Goal: Task Accomplishment & Management: Use online tool/utility

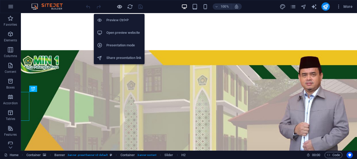
click at [120, 7] on icon "button" at bounding box center [120, 7] width 6 height 6
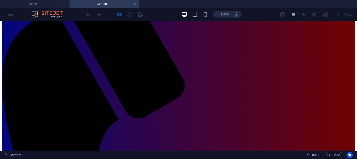
scroll to position [97, 0]
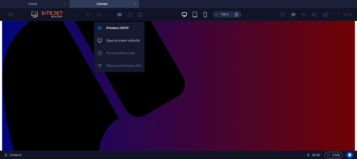
click at [118, 13] on icon "button" at bounding box center [120, 15] width 6 height 6
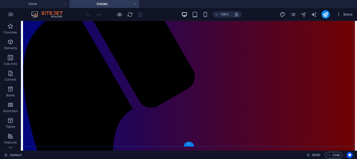
click at [190, 144] on div "+" at bounding box center [189, 143] width 10 height 5
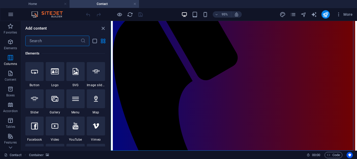
scroll to position [0, 0]
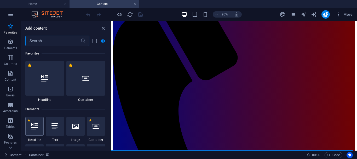
click at [35, 129] on icon at bounding box center [34, 126] width 7 height 7
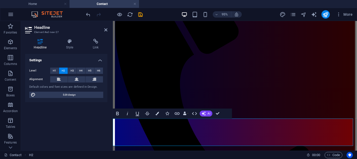
scroll to position [127, 0]
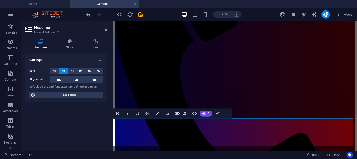
drag, startPoint x: 115, startPoint y: 133, endPoint x: 337, endPoint y: 145, distance: 222.1
click at [78, 80] on icon at bounding box center [77, 79] width 4 height 6
click at [72, 71] on span "H3" at bounding box center [72, 70] width 3 height 6
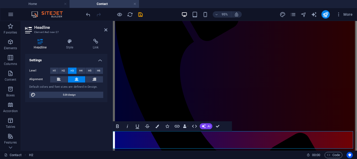
scroll to position [114, 0]
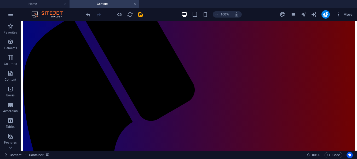
scroll to position [117, 0]
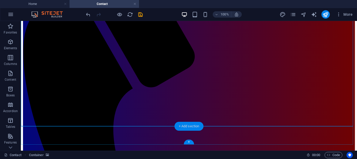
click at [194, 127] on div "+ Add section" at bounding box center [189, 126] width 29 height 9
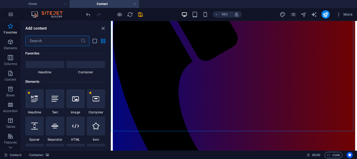
scroll to position [41, 0]
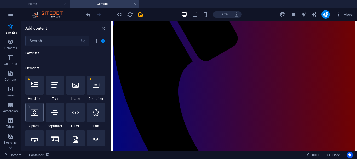
click at [38, 112] on div at bounding box center [34, 112] width 18 height 19
select select "px"
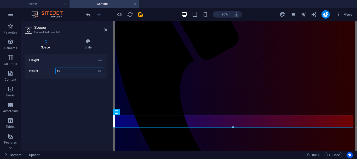
scroll to position [131, 0]
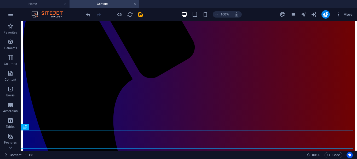
scroll to position [130, 0]
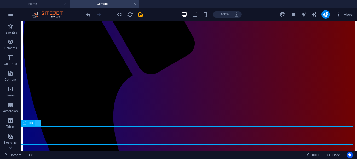
click at [38, 123] on icon at bounding box center [38, 122] width 3 height 5
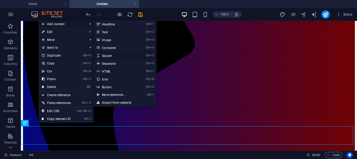
click at [108, 57] on link "Ctrl 5 Spacer" at bounding box center [115, 56] width 43 height 8
select select "px"
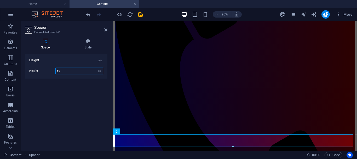
scroll to position [144, 0]
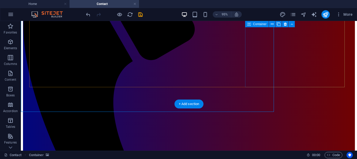
scroll to position [139, 0]
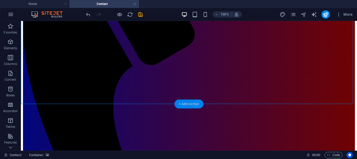
click at [179, 104] on div "+ Add section" at bounding box center [189, 103] width 29 height 9
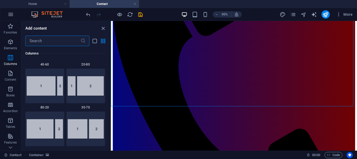
scroll to position [0, 0]
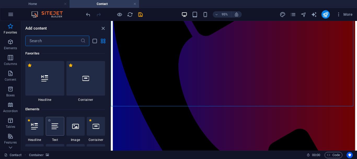
click at [58, 126] on icon at bounding box center [55, 126] width 7 height 7
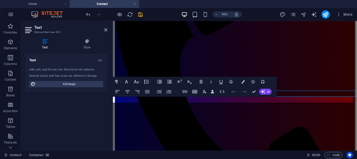
scroll to position [150, 0]
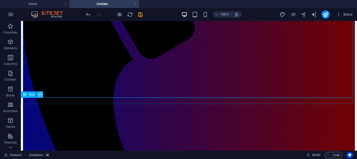
click at [39, 94] on icon at bounding box center [40, 94] width 3 height 5
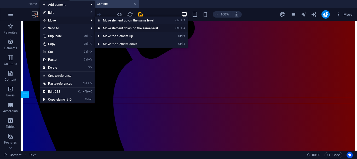
click at [100, 27] on icon at bounding box center [99, 28] width 3 height 8
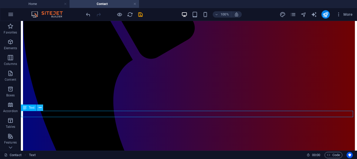
click at [39, 107] on icon at bounding box center [40, 107] width 3 height 5
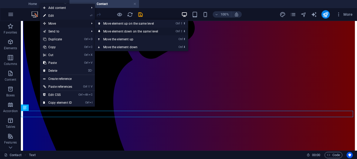
click at [101, 32] on icon at bounding box center [99, 31] width 3 height 8
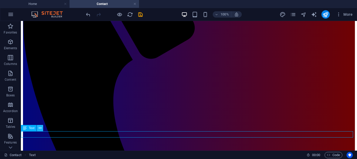
click at [41, 129] on icon at bounding box center [40, 127] width 3 height 5
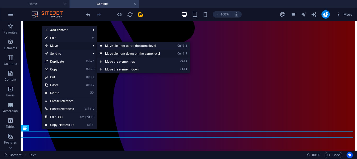
click at [103, 53] on icon at bounding box center [101, 54] width 3 height 8
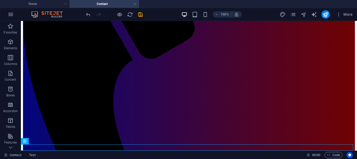
scroll to position [149, 0]
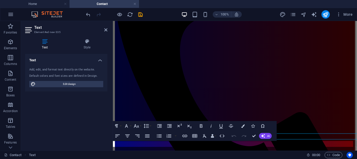
scroll to position [150, 0]
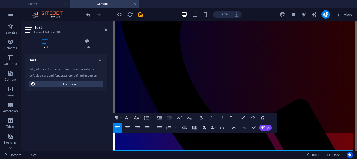
scroll to position [159, 0]
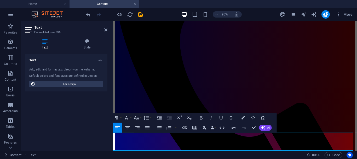
click at [197, 127] on icon "button" at bounding box center [194, 127] width 5 height 3
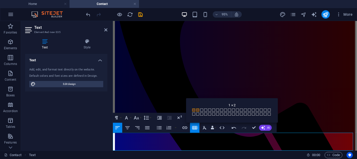
click at [198, 109] on span at bounding box center [198, 109] width 3 height 3
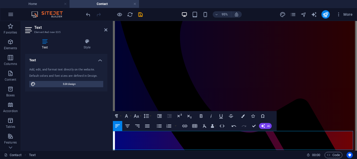
scroll to position [164, 0]
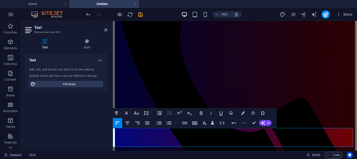
click at [129, 123] on icon "button" at bounding box center [128, 123] width 6 height 6
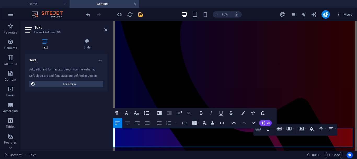
click at [128, 123] on icon "button" at bounding box center [128, 123] width 6 height 6
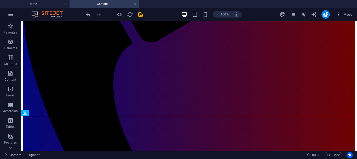
scroll to position [162, 0]
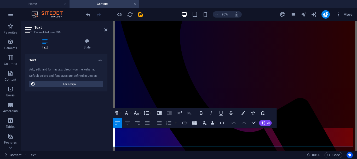
click at [127, 124] on icon "button" at bounding box center [128, 123] width 6 height 6
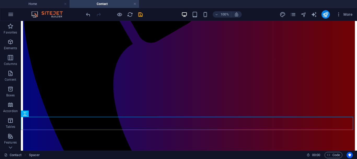
scroll to position [162, 0]
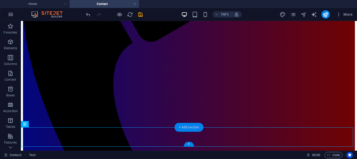
click at [180, 127] on div "+ Add section" at bounding box center [189, 127] width 29 height 9
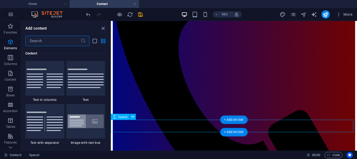
scroll to position [915, 0]
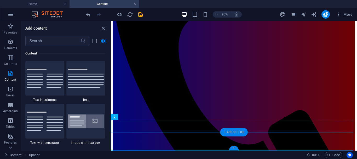
click at [223, 132] on div "+ Add section" at bounding box center [233, 132] width 27 height 8
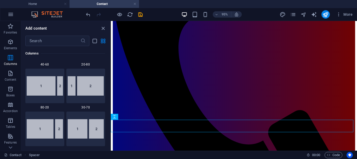
scroll to position [450, 0]
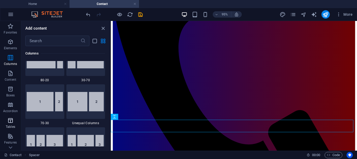
click at [10, 121] on icon "button" at bounding box center [10, 120] width 6 height 6
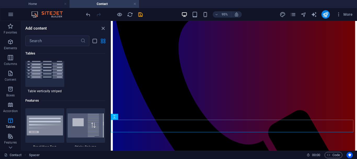
scroll to position [157, 0]
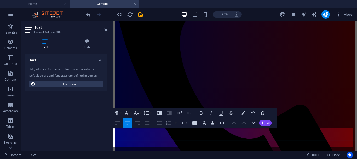
scroll to position [164, 0]
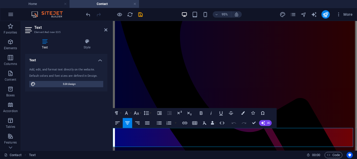
click at [194, 123] on icon "button" at bounding box center [195, 123] width 6 height 6
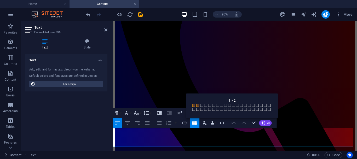
click at [198, 104] on span at bounding box center [198, 105] width 3 height 3
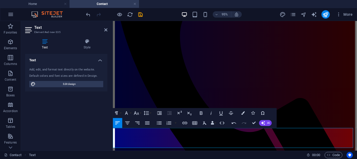
drag, startPoint x: 167, startPoint y: 150, endPoint x: 184, endPoint y: 151, distance: 17.3
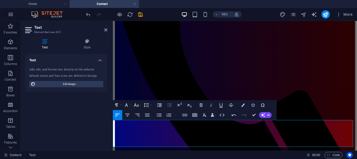
scroll to position [161, 0]
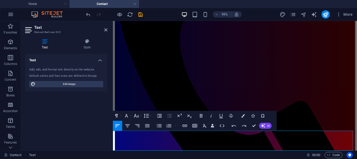
drag, startPoint x: 289, startPoint y: 153, endPoint x: 317, endPoint y: 153, distance: 28.2
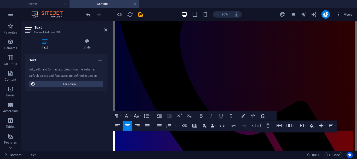
scroll to position [168, 0]
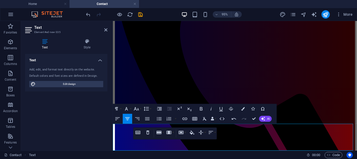
scroll to position [172, 0]
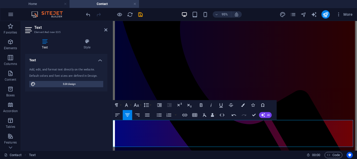
drag, startPoint x: 168, startPoint y: 148, endPoint x: 187, endPoint y: 148, distance: 19.4
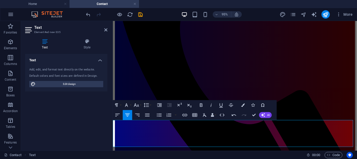
drag, startPoint x: 118, startPoint y: 135, endPoint x: 345, endPoint y: 135, distance: 227.3
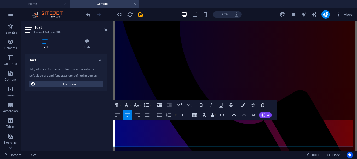
click at [191, 114] on icon "button" at bounding box center [192, 115] width 4 height 4
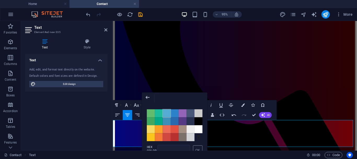
click at [167, 114] on span "Color #54ACD2" at bounding box center [167, 113] width 8 height 8
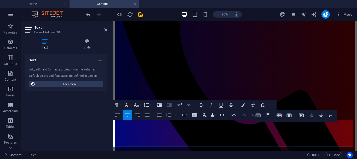
click at [311, 116] on icon "button" at bounding box center [312, 115] width 4 height 4
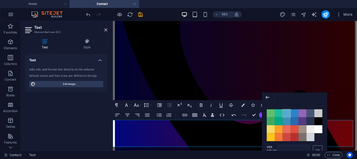
click at [288, 113] on span "Color #54ACD2" at bounding box center [287, 113] width 8 height 8
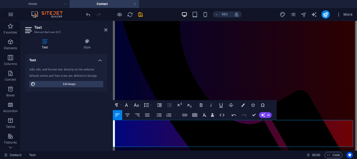
drag, startPoint x: 166, startPoint y: 134, endPoint x: 189, endPoint y: 137, distance: 22.6
click at [139, 105] on icon "button" at bounding box center [137, 105] width 6 height 6
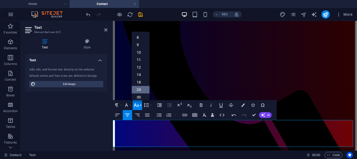
click at [139, 88] on link "24" at bounding box center [141, 90] width 18 height 8
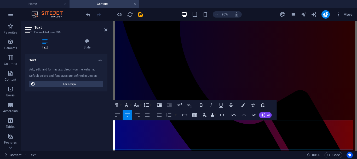
drag, startPoint x: 288, startPoint y: 137, endPoint x: 322, endPoint y: 138, distance: 34.0
click at [139, 106] on icon "button" at bounding box center [137, 105] width 6 height 6
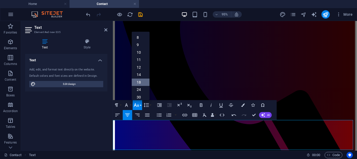
click at [139, 82] on link "18" at bounding box center [141, 82] width 18 height 8
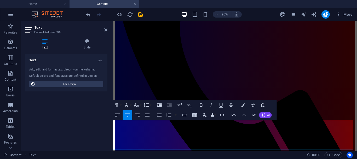
drag, startPoint x: 164, startPoint y: 138, endPoint x: 191, endPoint y: 141, distance: 27.4
click at [140, 105] on button "Font Size" at bounding box center [137, 105] width 9 height 10
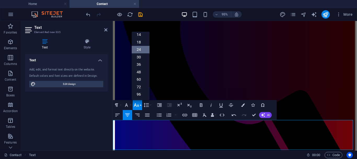
scroll to position [42, 0]
click at [139, 42] on link "18" at bounding box center [141, 42] width 18 height 8
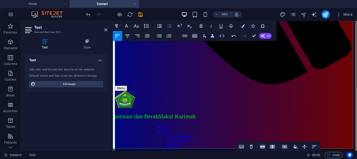
scroll to position [305, 0]
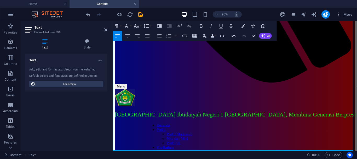
scroll to position [301, 0]
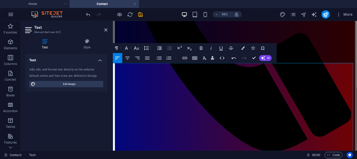
scroll to position [241, 0]
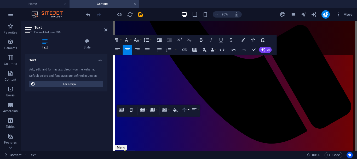
click at [185, 109] on icon "button" at bounding box center [185, 110] width 6 height 6
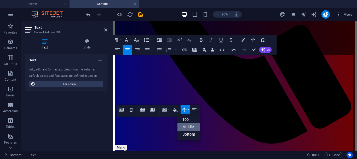
scroll to position [0, 0]
click at [186, 118] on link "Top" at bounding box center [189, 120] width 22 height 8
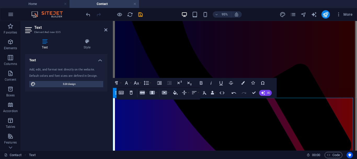
scroll to position [189, 0]
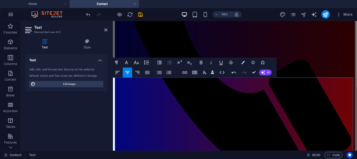
scroll to position [224, 0]
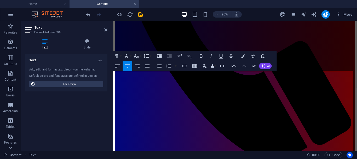
click at [9, 147] on icon at bounding box center [11, 147] width 4 height 2
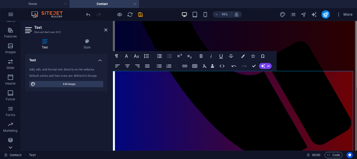
scroll to position [106, 0]
click at [10, 26] on icon at bounding box center [10, 23] width 7 height 7
click at [9, 125] on p "Tables" at bounding box center [10, 126] width 9 height 4
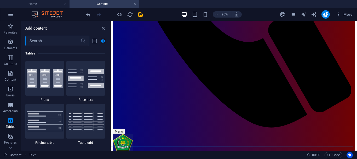
scroll to position [310, 0]
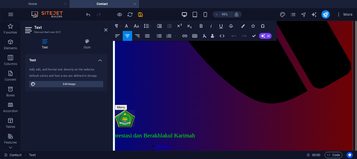
scroll to position [283, 0]
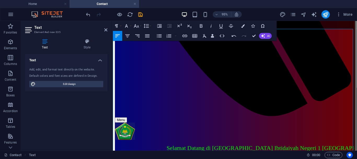
scroll to position [256, 0]
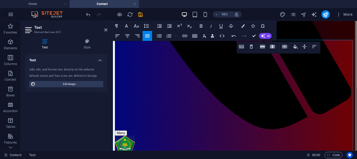
scroll to position [267, 0]
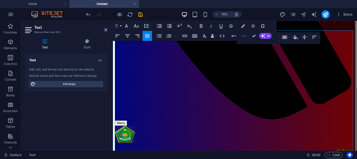
click at [118, 25] on icon "button" at bounding box center [116, 25] width 3 height 3
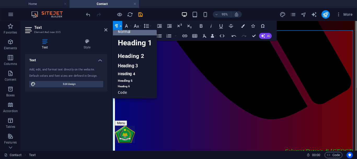
scroll to position [4, 0]
click at [118, 25] on icon "button" at bounding box center [116, 25] width 3 height 3
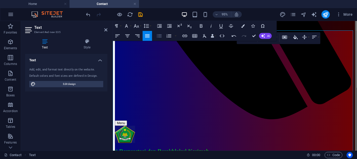
click at [160, 37] on icon "button" at bounding box center [159, 36] width 6 height 6
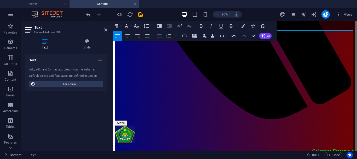
click at [158, 37] on icon "button" at bounding box center [159, 35] width 5 height 3
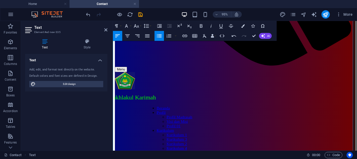
scroll to position [332, 0]
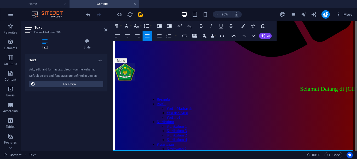
scroll to position [322, 0]
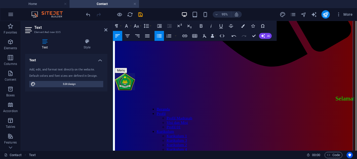
scroll to position [332, 0]
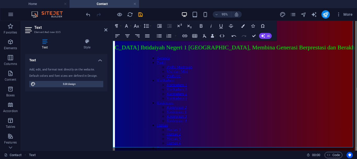
scroll to position [377, 0]
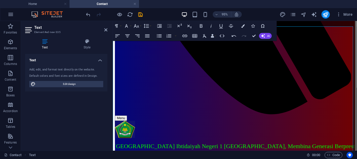
scroll to position [281, 0]
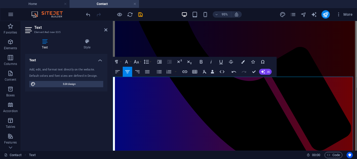
scroll to position [192, 0]
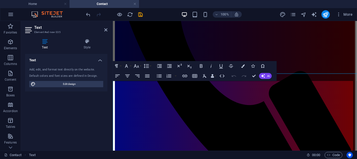
scroll to position [213, 0]
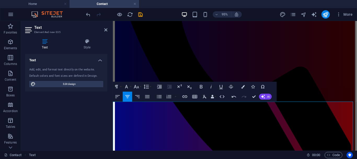
scroll to position [214, 0]
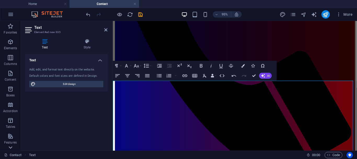
click at [13, 146] on icon at bounding box center [10, 147] width 7 height 7
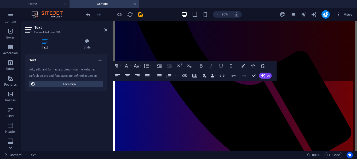
scroll to position [106, 0]
click at [11, 24] on icon at bounding box center [10, 23] width 7 height 7
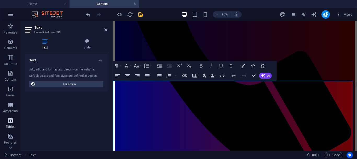
click at [9, 121] on icon "button" at bounding box center [10, 120] width 6 height 6
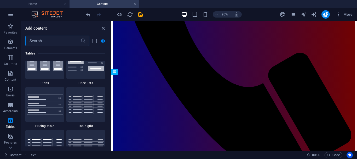
scroll to position [1855, 0]
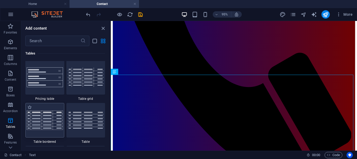
click at [41, 123] on img at bounding box center [45, 119] width 36 height 19
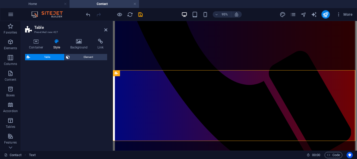
select select "preset-table-v3-border-full"
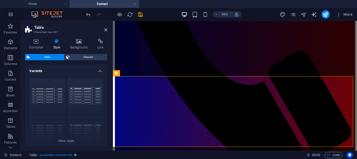
scroll to position [453, 0]
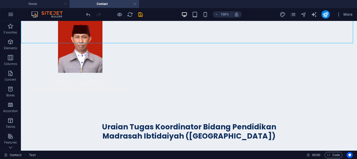
scroll to position [488, 0]
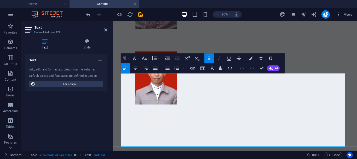
scroll to position [473, 0]
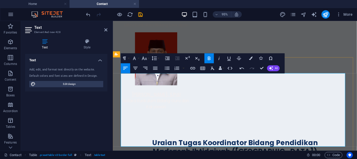
drag, startPoint x: 344, startPoint y: 84, endPoint x: 355, endPoint y: 83, distance: 11.0
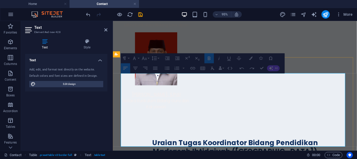
drag, startPoint x: 124, startPoint y: 83, endPoint x: 276, endPoint y: 85, distance: 151.7
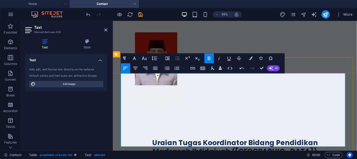
click at [136, 67] on icon "button" at bounding box center [136, 68] width 6 height 6
click at [137, 68] on icon "button" at bounding box center [136, 68] width 6 height 6
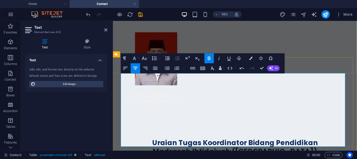
click at [134, 69] on icon "button" at bounding box center [136, 68] width 6 height 6
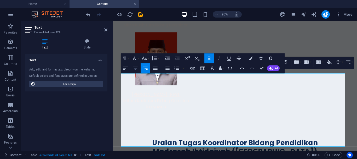
click at [135, 67] on icon "button" at bounding box center [135, 68] width 4 height 3
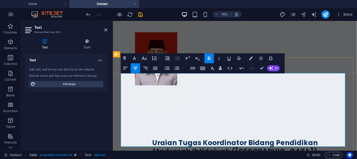
drag, startPoint x: 151, startPoint y: 95, endPoint x: 165, endPoint y: 96, distance: 13.9
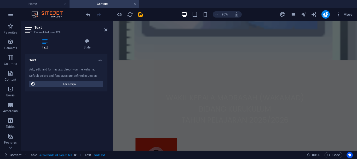
scroll to position [230, 0]
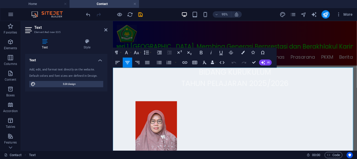
scroll to position [228, 0]
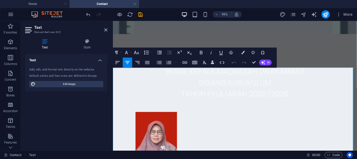
drag, startPoint x: 177, startPoint y: 107, endPoint x: 114, endPoint y: 107, distance: 62.2
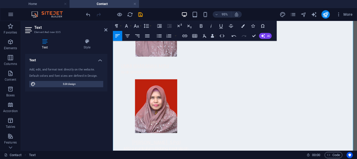
scroll to position [459, 0]
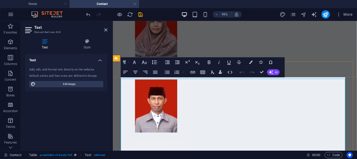
scroll to position [469, 0]
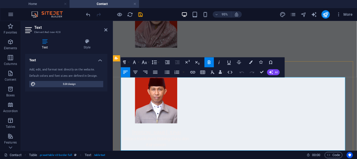
drag, startPoint x: 166, startPoint y: 100, endPoint x: 151, endPoint y: 101, distance: 14.5
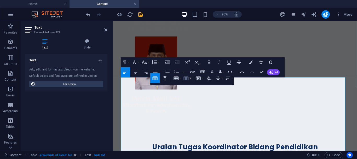
click at [190, 78] on button "Column" at bounding box center [187, 78] width 9 height 10
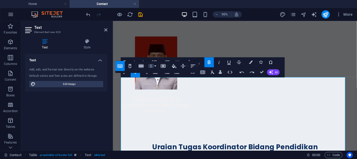
click at [155, 65] on button "Column" at bounding box center [152, 66] width 9 height 10
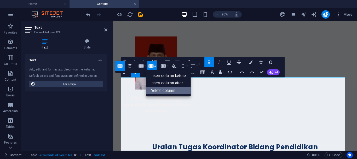
click at [154, 89] on link "Delete column" at bounding box center [168, 91] width 45 height 8
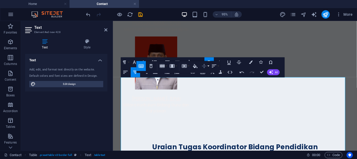
click at [209, 66] on button "Vertical Align" at bounding box center [205, 66] width 9 height 10
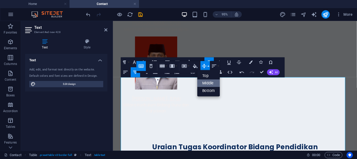
scroll to position [0, 0]
click at [209, 66] on button "Vertical Align" at bounding box center [205, 66] width 9 height 10
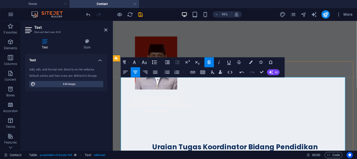
click at [128, 61] on button "Paragraph Format" at bounding box center [125, 62] width 9 height 10
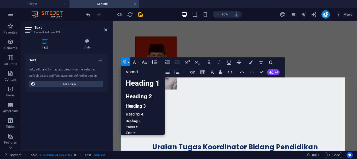
click at [128, 61] on button "Paragraph Format" at bounding box center [125, 62] width 9 height 10
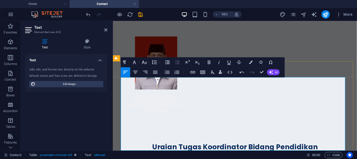
drag, startPoint x: 239, startPoint y: 99, endPoint x: 257, endPoint y: 100, distance: 17.5
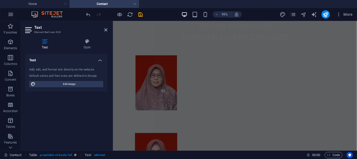
scroll to position [296, 0]
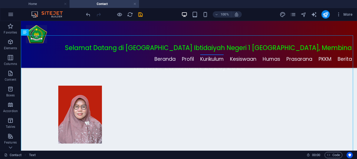
scroll to position [231, 0]
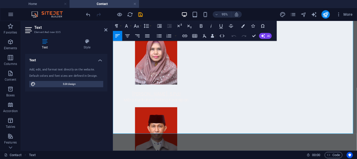
scroll to position [491, 0]
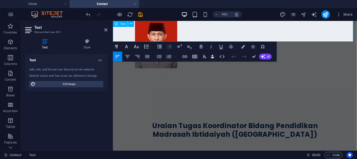
drag, startPoint x: 203, startPoint y: 91, endPoint x: 266, endPoint y: 30, distance: 88.0
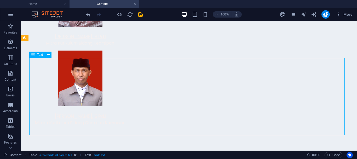
drag, startPoint x: 166, startPoint y: 77, endPoint x: 251, endPoint y: 75, distance: 85.0
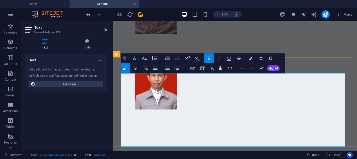
scroll to position [473, 0]
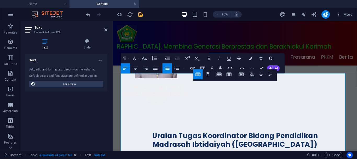
scroll to position [466, 0]
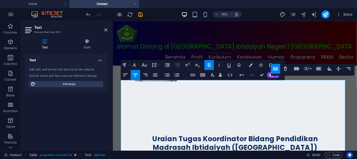
click at [311, 68] on button "Column" at bounding box center [307, 69] width 9 height 10
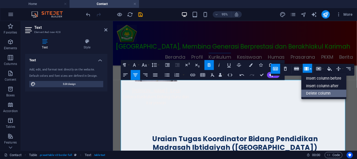
click at [312, 91] on link "Delete column" at bounding box center [324, 93] width 45 height 8
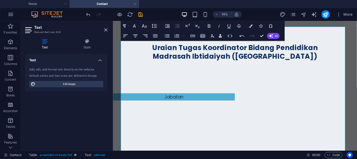
scroll to position [644, 0]
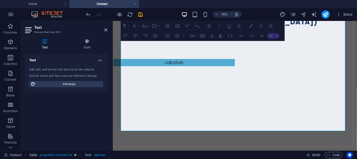
drag, startPoint x: 220, startPoint y: 103, endPoint x: 345, endPoint y: 73, distance: 128.1
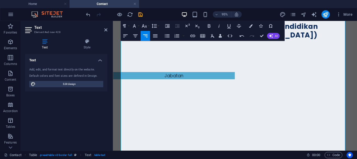
scroll to position [638, 0]
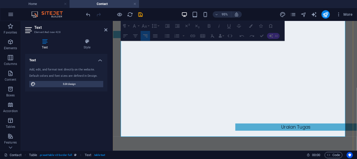
drag, startPoint x: 334, startPoint y: 41, endPoint x: 366, endPoint y: 99, distance: 66.7
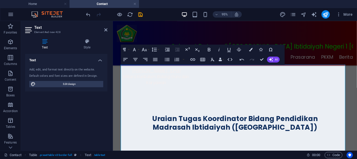
scroll to position [474, 0]
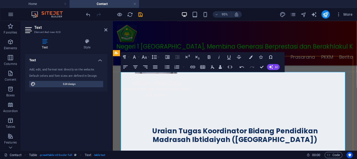
drag, startPoint x: 355, startPoint y: 93, endPoint x: 352, endPoint y: 122, distance: 29.5
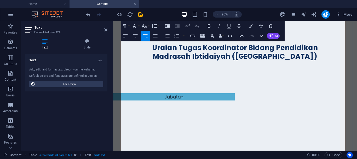
scroll to position [586, 0]
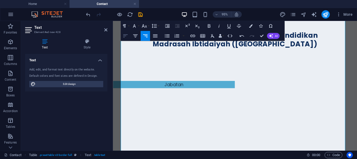
click at [125, 37] on icon "button" at bounding box center [125, 35] width 4 height 3
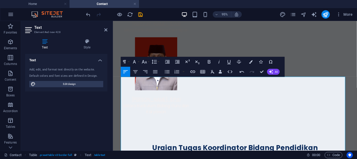
scroll to position [469, 0]
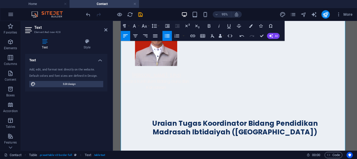
scroll to position [530, 0]
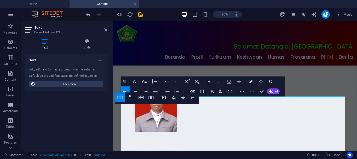
scroll to position [447, 0]
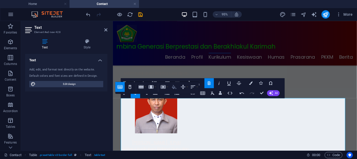
click at [175, 87] on icon "button" at bounding box center [174, 87] width 6 height 6
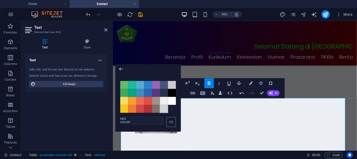
click at [165, 109] on span "Color #D1D5D8" at bounding box center [164, 109] width 8 height 8
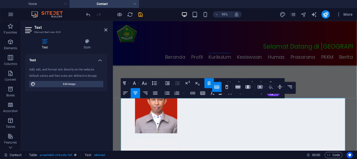
click at [272, 87] on icon "button" at bounding box center [271, 87] width 4 height 4
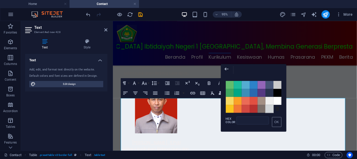
click at [271, 108] on span "Color #D1D5D8" at bounding box center [270, 109] width 8 height 8
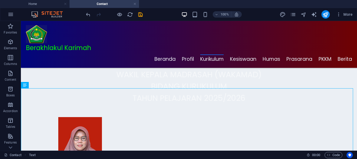
scroll to position [201, 0]
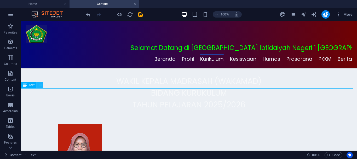
click at [42, 84] on button at bounding box center [40, 85] width 6 height 6
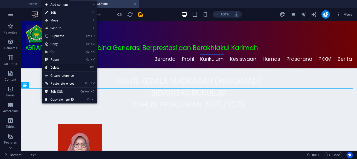
click at [54, 66] on link "⌦ Delete" at bounding box center [59, 68] width 35 height 8
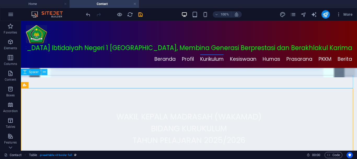
click at [44, 71] on icon at bounding box center [44, 71] width 3 height 5
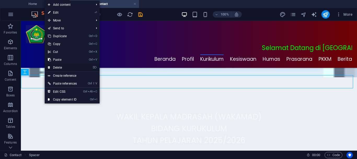
click at [56, 66] on link "⌦ Delete" at bounding box center [62, 68] width 35 height 8
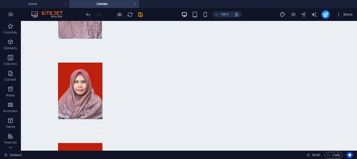
scroll to position [379, 0]
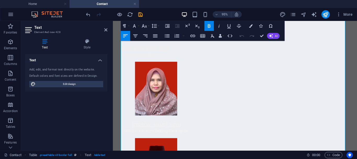
scroll to position [397, 0]
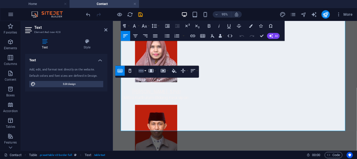
click at [145, 70] on button "Row" at bounding box center [142, 71] width 9 height 10
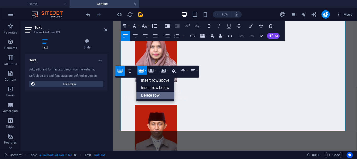
click at [149, 95] on link "Delete row" at bounding box center [156, 96] width 38 height 8
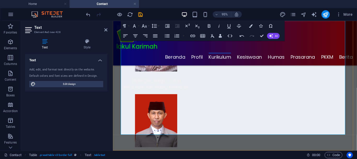
scroll to position [380, 0]
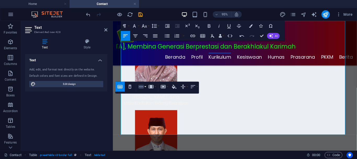
click at [145, 87] on button "Row" at bounding box center [142, 87] width 9 height 10
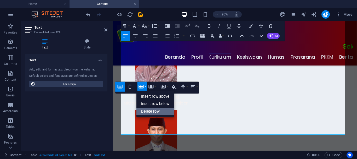
click at [150, 111] on link "Delete row" at bounding box center [156, 111] width 38 height 8
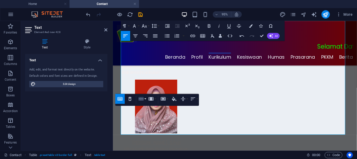
click at [145, 98] on button "Row" at bounding box center [142, 99] width 9 height 10
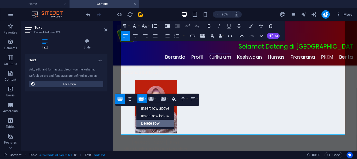
click at [148, 121] on link "Delete row" at bounding box center [156, 124] width 38 height 8
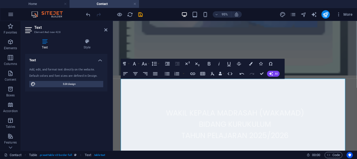
scroll to position [220, 0]
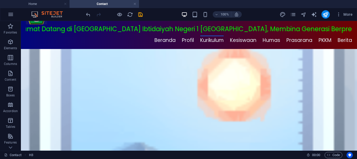
scroll to position [0, 0]
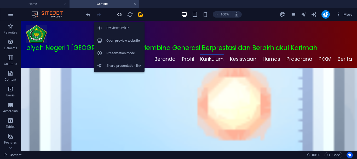
click at [121, 13] on icon "button" at bounding box center [120, 15] width 6 height 6
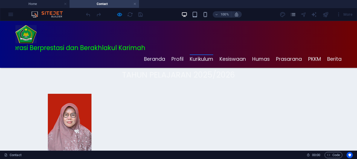
scroll to position [226, 0]
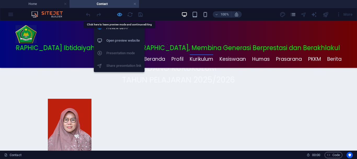
click at [120, 14] on icon "button" at bounding box center [120, 15] width 6 height 6
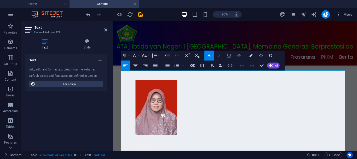
scroll to position [217, 0]
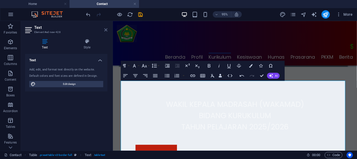
click at [105, 29] on icon at bounding box center [105, 30] width 3 height 4
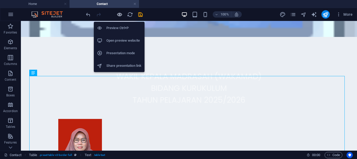
click at [119, 14] on icon "button" at bounding box center [120, 15] width 6 height 6
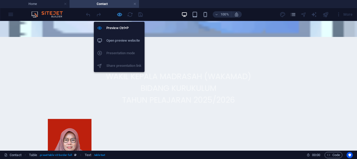
click at [120, 15] on icon "button" at bounding box center [120, 15] width 6 height 6
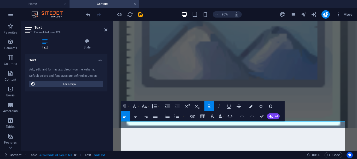
scroll to position [175, 0]
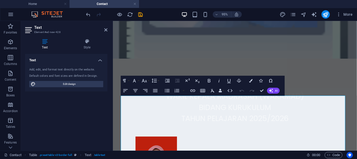
scroll to position [217, 0]
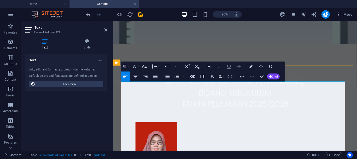
click at [106, 29] on icon at bounding box center [105, 30] width 3 height 4
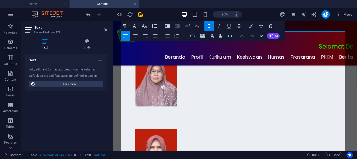
scroll to position [259, 0]
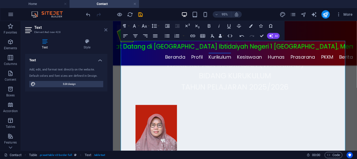
click at [106, 28] on icon at bounding box center [105, 30] width 3 height 4
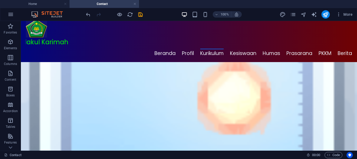
scroll to position [0, 0]
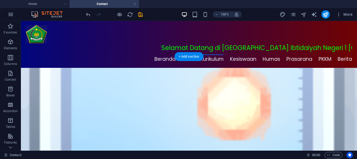
click at [182, 81] on figure at bounding box center [189, 161] width 336 height 186
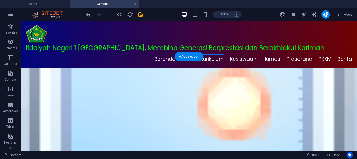
click at [182, 81] on figure at bounding box center [189, 161] width 336 height 186
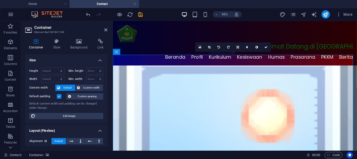
click at [106, 29] on icon at bounding box center [105, 30] width 3 height 4
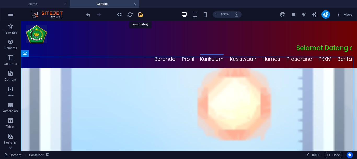
click at [139, 14] on icon "save" at bounding box center [141, 15] width 6 height 6
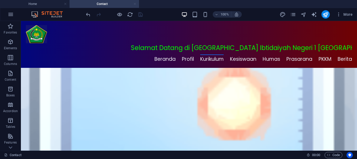
click at [135, 3] on link at bounding box center [134, 4] width 3 height 5
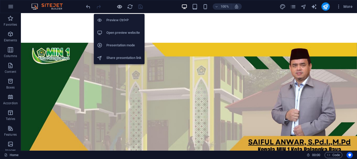
click at [120, 5] on icon "button" at bounding box center [120, 7] width 6 height 6
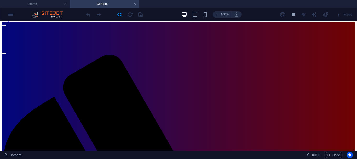
scroll to position [5, 0]
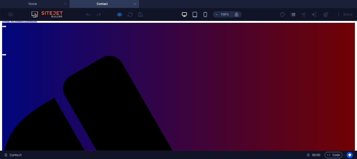
click at [135, 3] on link at bounding box center [134, 4] width 3 height 5
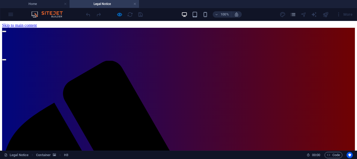
scroll to position [0, 0]
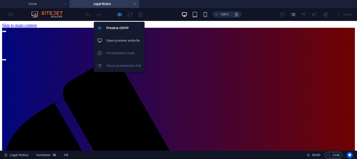
click at [119, 15] on icon "button" at bounding box center [120, 15] width 6 height 6
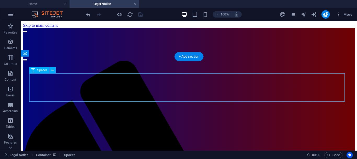
select select "px"
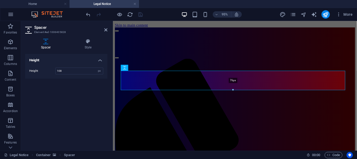
drag, startPoint x: 233, startPoint y: 97, endPoint x: 233, endPoint y: 90, distance: 7.1
click at [233, 90] on div at bounding box center [233, 90] width 224 height 2
type input "76"
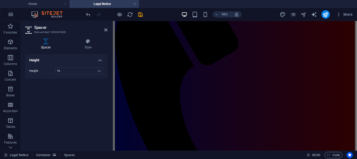
scroll to position [104, 0]
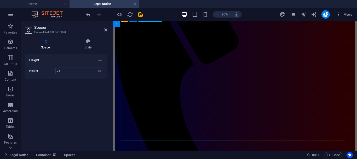
select select "px"
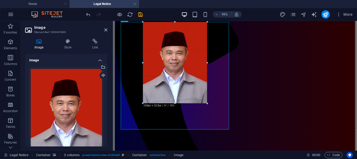
drag, startPoint x: 211, startPoint y: 114, endPoint x: 202, endPoint y: 97, distance: 19.6
type input "259"
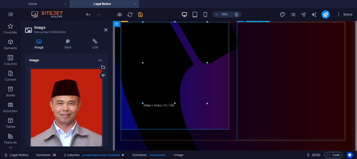
select select "px"
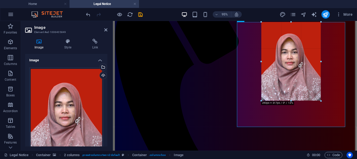
drag, startPoint x: 326, startPoint y: 114, endPoint x: 212, endPoint y: 78, distance: 119.5
type input "240"
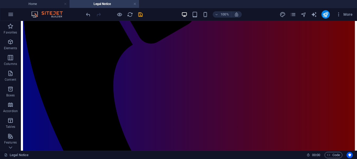
scroll to position [163, 0]
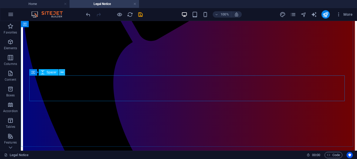
click at [62, 73] on icon at bounding box center [62, 72] width 3 height 5
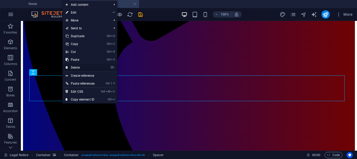
click at [75, 67] on link "⌦ Delete" at bounding box center [80, 68] width 35 height 8
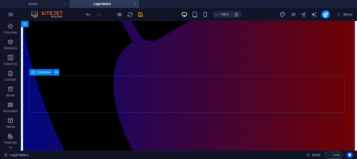
click at [55, 72] on icon at bounding box center [56, 72] width 3 height 5
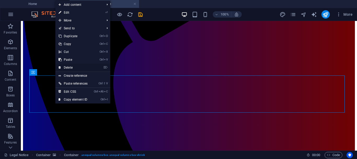
click at [69, 66] on link "⌦ Delete" at bounding box center [72, 68] width 35 height 8
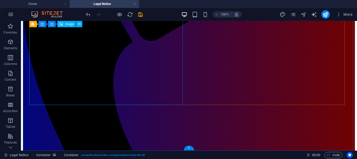
scroll to position [134, 0]
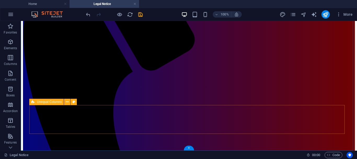
drag, startPoint x: 356, startPoint y: 110, endPoint x: 215, endPoint y: 123, distance: 141.5
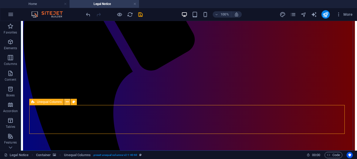
click at [67, 101] on icon at bounding box center [67, 101] width 3 height 5
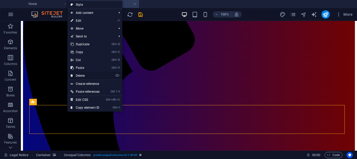
click at [82, 74] on link "⌦ Delete" at bounding box center [84, 76] width 35 height 8
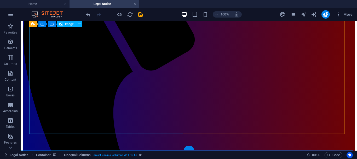
scroll to position [105, 0]
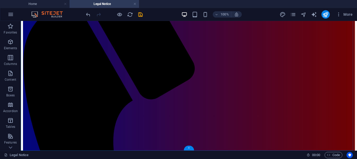
click at [189, 148] on div "+" at bounding box center [189, 147] width 10 height 5
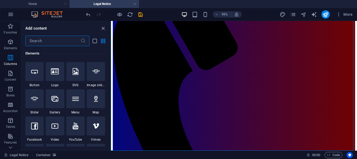
scroll to position [0, 0]
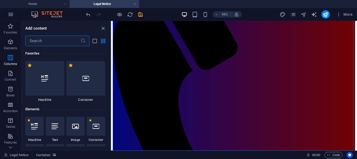
drag, startPoint x: 110, startPoint y: 65, endPoint x: 0, endPoint y: 17, distance: 119.7
click at [34, 130] on div at bounding box center [34, 126] width 18 height 19
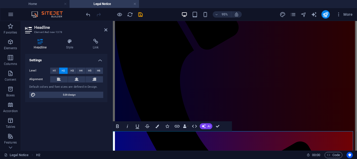
scroll to position [132, 0]
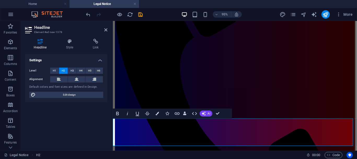
drag, startPoint x: 114, startPoint y: 129, endPoint x: 278, endPoint y: 145, distance: 164.5
click at [77, 80] on icon at bounding box center [77, 79] width 4 height 6
click at [70, 70] on button "H3" at bounding box center [72, 70] width 9 height 6
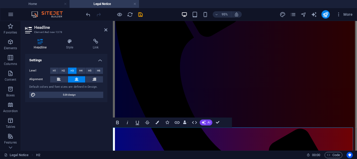
scroll to position [118, 0]
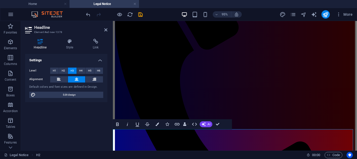
scroll to position [141, 0]
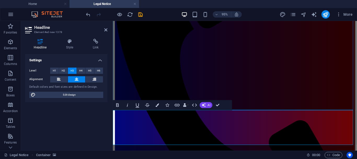
scroll to position [134, 0]
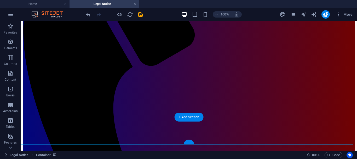
click at [189, 142] on div "+" at bounding box center [189, 141] width 10 height 5
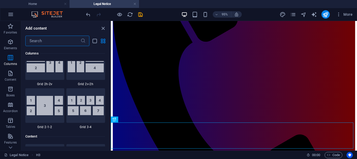
scroll to position [805, 0]
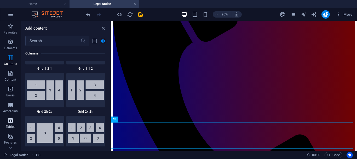
click at [9, 122] on icon "button" at bounding box center [10, 120] width 6 height 6
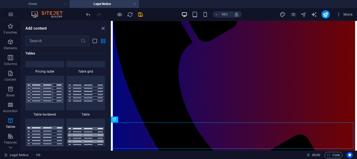
scroll to position [1896, 0]
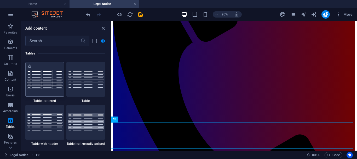
click at [42, 80] on img at bounding box center [45, 79] width 36 height 19
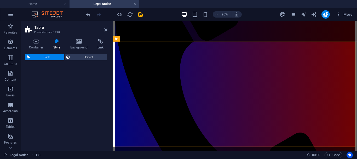
select select "preset-table-v3-border-full"
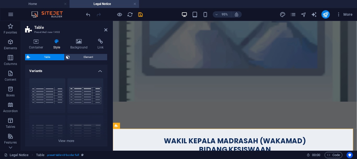
scroll to position [168, 0]
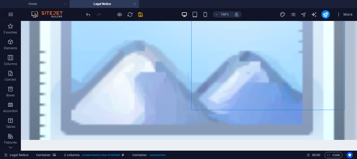
scroll to position [129, 0]
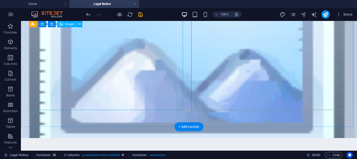
select select "px"
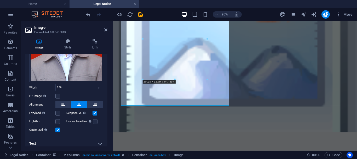
scroll to position [80, 0]
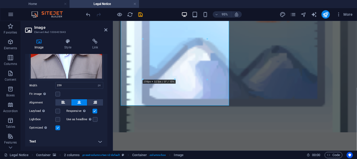
click at [98, 140] on h4 "Text" at bounding box center [66, 141] width 82 height 13
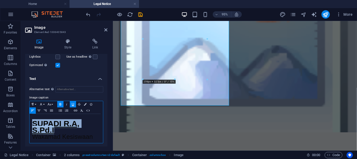
drag, startPoint x: 32, startPoint y: 120, endPoint x: 56, endPoint y: 128, distance: 25.6
click at [56, 128] on div "SUPADI R.A, S.Pd.I Wakamad Kesiswaan" at bounding box center [66, 128] width 73 height 29
click at [52, 104] on icon "button" at bounding box center [49, 104] width 6 height 4
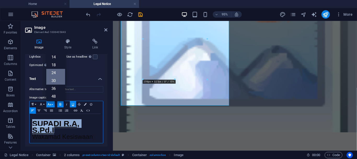
click at [55, 70] on link "24" at bounding box center [55, 73] width 19 height 8
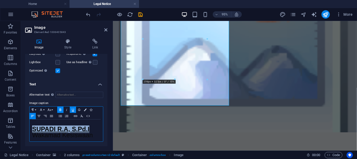
scroll to position [136, 0]
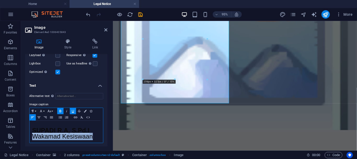
drag, startPoint x: 97, startPoint y: 135, endPoint x: 32, endPoint y: 134, distance: 64.9
click at [32, 134] on div "SUPADI R.A, S.Pd.I Wakamad Kesiswaan" at bounding box center [66, 132] width 73 height 22
click at [52, 110] on button "Font Size" at bounding box center [50, 111] width 8 height 6
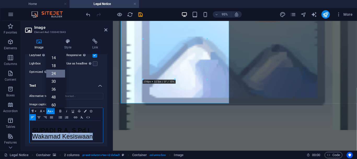
scroll to position [21, 0]
click at [55, 66] on link "18" at bounding box center [55, 68] width 19 height 8
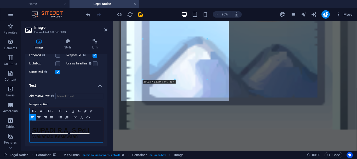
scroll to position [135, 0]
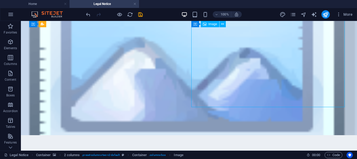
select select "px"
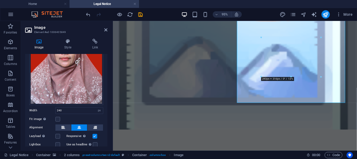
scroll to position [84, 0]
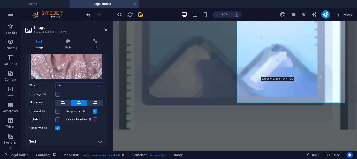
click at [99, 140] on h4 "Text" at bounding box center [66, 141] width 82 height 13
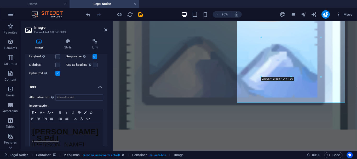
scroll to position [146, 0]
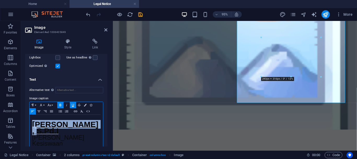
drag, startPoint x: 32, startPoint y: 121, endPoint x: 97, endPoint y: 125, distance: 65.5
click at [97, 125] on div "[PERSON_NAME], [PERSON_NAME] Kesiswaan" at bounding box center [66, 132] width 73 height 35
click at [53, 104] on button "Font Size" at bounding box center [50, 105] width 8 height 6
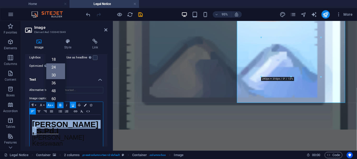
click at [56, 64] on link "24" at bounding box center [55, 67] width 19 height 8
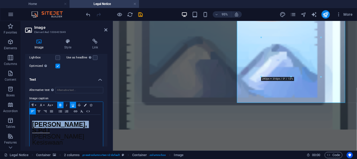
scroll to position [146, 0]
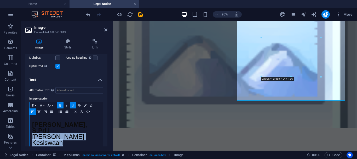
drag, startPoint x: 32, startPoint y: 130, endPoint x: 63, endPoint y: 138, distance: 32.5
click at [63, 138] on div "[PERSON_NAME], [PERSON_NAME] Kesiswaan" at bounding box center [66, 132] width 73 height 34
click at [52, 104] on button "Font Size" at bounding box center [50, 105] width 8 height 6
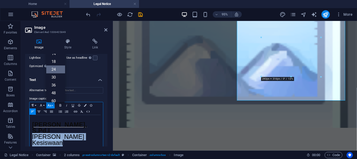
scroll to position [20, 0]
click at [56, 61] on link "18" at bounding box center [55, 64] width 19 height 8
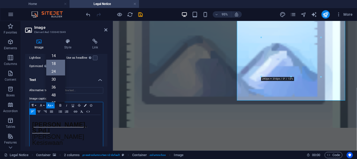
scroll to position [139, 0]
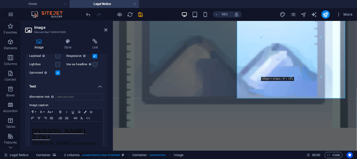
click at [301, 120] on figure at bounding box center [241, 36] width 257 height 194
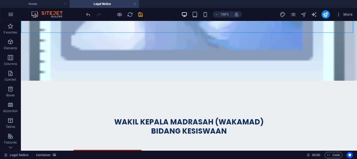
scroll to position [218, 0]
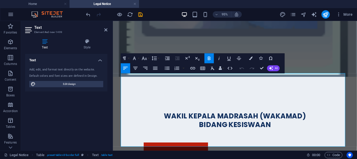
scroll to position [221, 0]
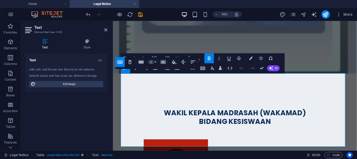
click at [156, 62] on button "Column" at bounding box center [152, 62] width 9 height 10
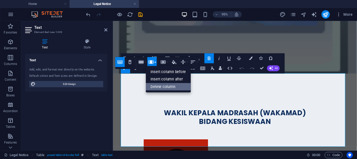
click at [159, 85] on link "Delete column" at bounding box center [168, 87] width 45 height 8
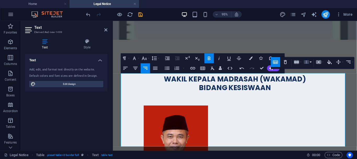
click at [311, 62] on button "Column" at bounding box center [307, 62] width 9 height 10
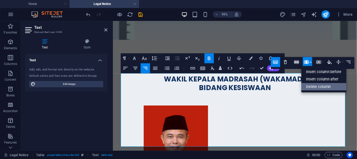
click at [310, 86] on link "Delete column" at bounding box center [324, 87] width 45 height 8
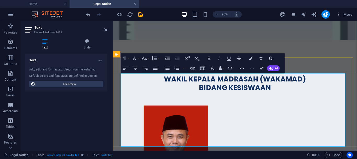
drag, startPoint x: 124, startPoint y: 82, endPoint x: 140, endPoint y: 81, distance: 16.5
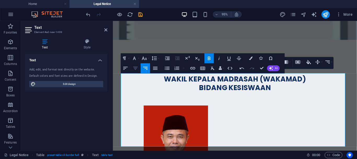
click at [135, 68] on icon "button" at bounding box center [135, 68] width 4 height 3
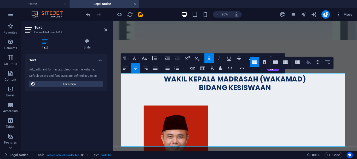
click at [308, 62] on icon "button" at bounding box center [309, 62] width 4 height 4
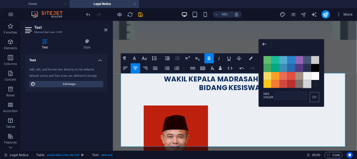
click at [308, 83] on span "Color #D1D5D8" at bounding box center [308, 84] width 8 height 8
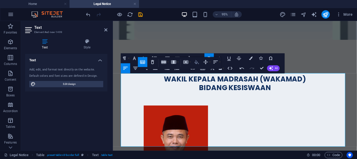
click at [196, 61] on icon "button" at bounding box center [197, 62] width 4 height 4
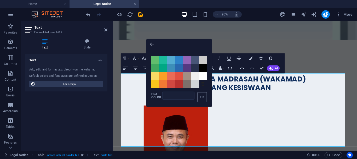
click at [197, 83] on span "Color #D1D5D8" at bounding box center [195, 84] width 8 height 8
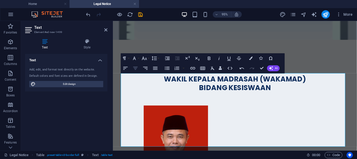
click at [136, 68] on icon "button" at bounding box center [136, 68] width 6 height 6
drag, startPoint x: 124, startPoint y: 96, endPoint x: 136, endPoint y: 98, distance: 12.4
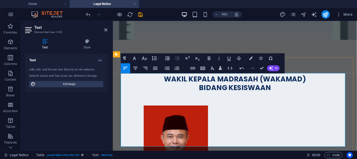
drag, startPoint x: 341, startPoint y: 95, endPoint x: 356, endPoint y: 95, distance: 15.2
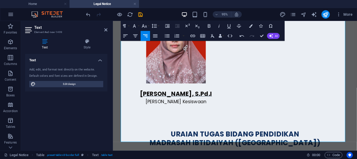
scroll to position [448, 0]
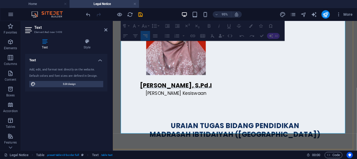
drag, startPoint x: 242, startPoint y: 95, endPoint x: 340, endPoint y: 67, distance: 101.7
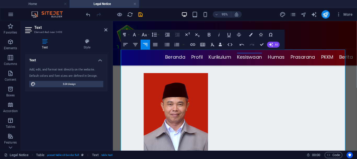
scroll to position [243, 0]
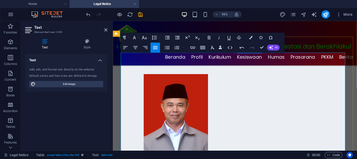
drag, startPoint x: 243, startPoint y: 72, endPoint x: 283, endPoint y: 103, distance: 50.4
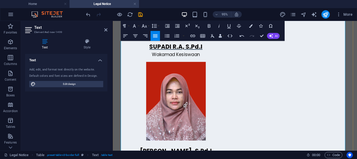
scroll to position [392, 0]
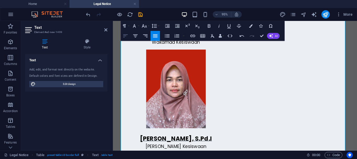
click at [124, 37] on icon "button" at bounding box center [126, 36] width 6 height 6
drag, startPoint x: 246, startPoint y: 70, endPoint x: 310, endPoint y: 97, distance: 69.9
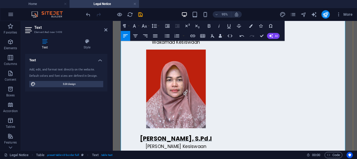
drag, startPoint x: 243, startPoint y: 69, endPoint x: 356, endPoint y: 125, distance: 125.9
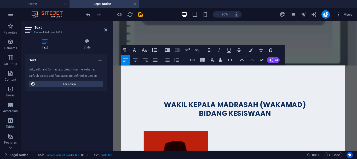
scroll to position [234, 0]
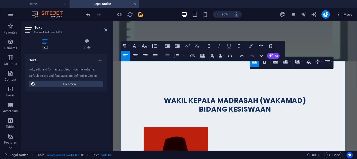
click at [166, 56] on icon "button" at bounding box center [168, 56] width 6 height 6
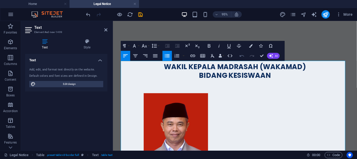
click at [243, 54] on icon "button" at bounding box center [242, 56] width 6 height 6
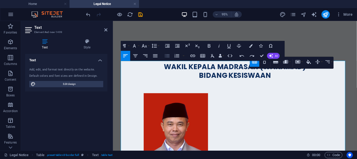
click at [168, 57] on icon "button" at bounding box center [168, 56] width 6 height 6
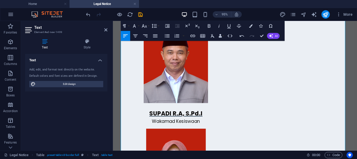
scroll to position [319, 0]
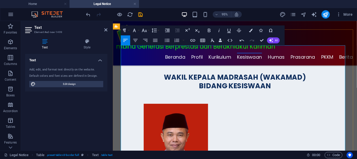
scroll to position [244, 0]
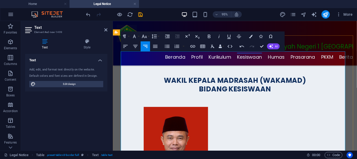
drag, startPoint x: 245, startPoint y: 71, endPoint x: 262, endPoint y: 89, distance: 24.0
drag, startPoint x: 262, startPoint y: 89, endPoint x: 245, endPoint y: 72, distance: 24.2
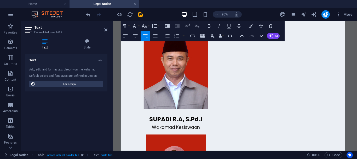
scroll to position [388, 0]
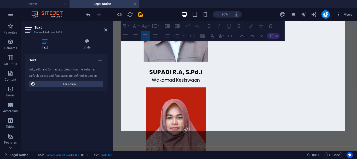
drag, startPoint x: 244, startPoint y: 72, endPoint x: 344, endPoint y: 68, distance: 100.2
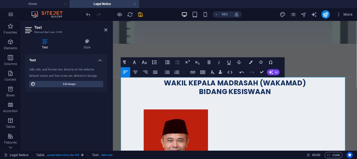
scroll to position [225, 0]
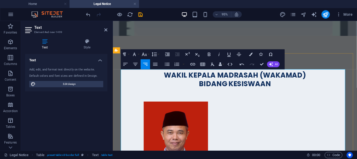
drag, startPoint x: 245, startPoint y: 91, endPoint x: 293, endPoint y: 141, distance: 69.2
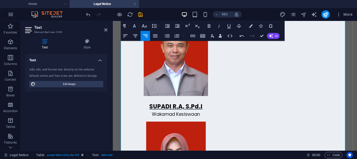
scroll to position [330, 0]
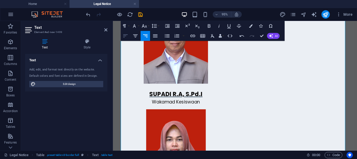
click at [125, 35] on icon "button" at bounding box center [125, 35] width 4 height 3
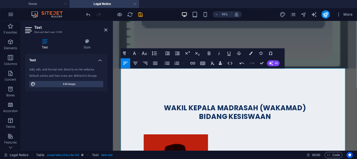
scroll to position [231, 0]
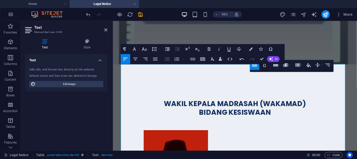
click at [165, 60] on icon "button" at bounding box center [168, 59] width 6 height 6
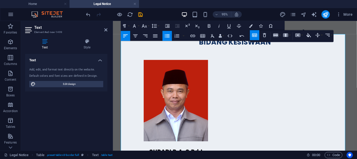
scroll to position [273, 0]
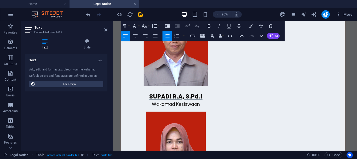
scroll to position [335, 0]
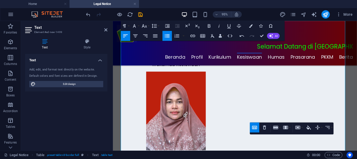
scroll to position [353, 0]
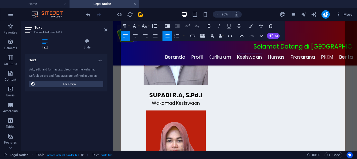
drag, startPoint x: 251, startPoint y: 103, endPoint x: 330, endPoint y: 104, distance: 78.7
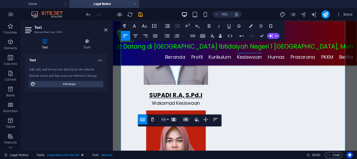
click at [163, 117] on icon "button" at bounding box center [164, 119] width 6 height 6
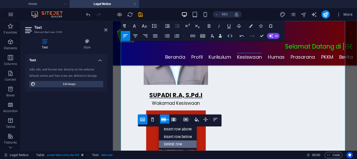
click at [170, 142] on link "Delete row" at bounding box center [178, 144] width 38 height 8
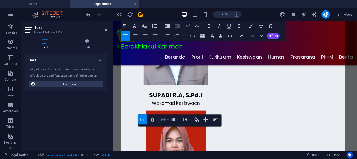
click at [165, 120] on icon "button" at bounding box center [163, 118] width 5 height 3
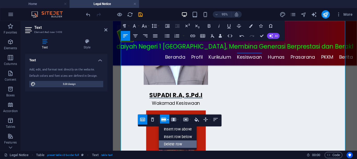
click at [168, 143] on link "Delete row" at bounding box center [178, 144] width 38 height 8
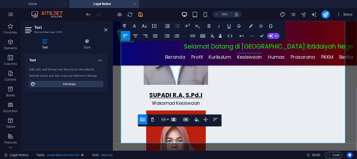
click at [167, 118] on button "Row" at bounding box center [164, 119] width 9 height 10
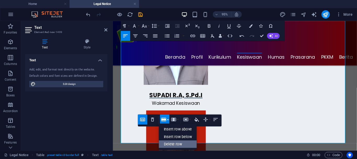
click at [170, 144] on link "Delete row" at bounding box center [178, 144] width 38 height 8
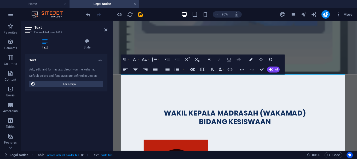
scroll to position [222, 0]
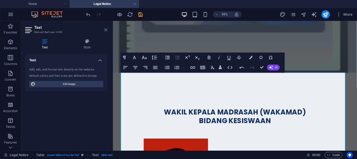
click at [105, 30] on icon at bounding box center [105, 30] width 3 height 4
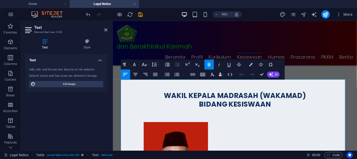
scroll to position [182, 0]
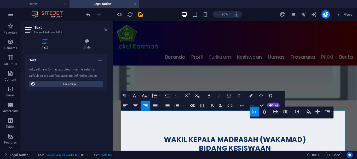
click at [106, 30] on icon at bounding box center [105, 30] width 3 height 4
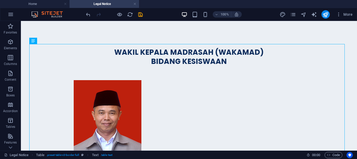
scroll to position [246, 0]
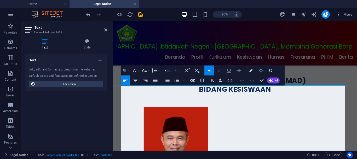
scroll to position [192, 0]
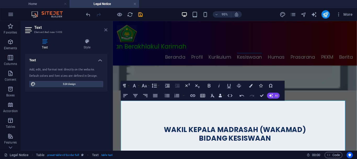
click at [105, 29] on icon at bounding box center [105, 30] width 3 height 4
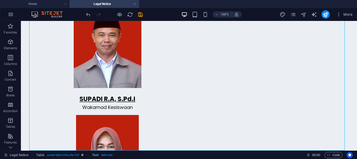
scroll to position [324, 0]
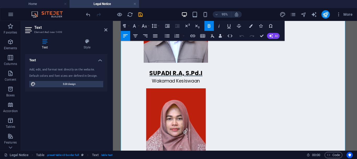
scroll to position [353, 0]
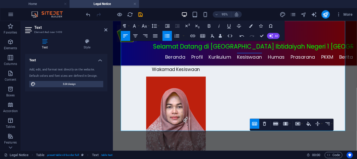
scroll to position [237, 0]
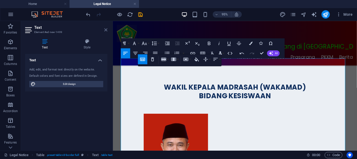
click at [106, 28] on icon at bounding box center [105, 30] width 3 height 4
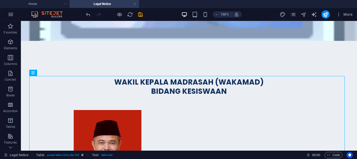
scroll to position [217, 0]
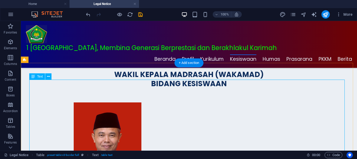
scroll to position [276, 0]
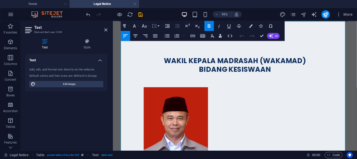
click at [158, 25] on button "Line Height" at bounding box center [155, 26] width 9 height 10
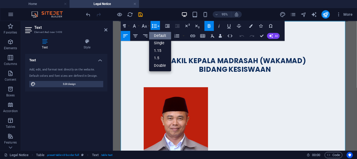
scroll to position [0, 0]
click at [158, 25] on button "Line Height" at bounding box center [155, 26] width 9 height 10
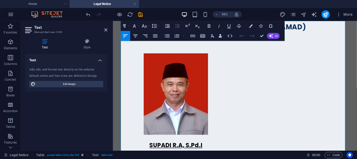
scroll to position [356, 0]
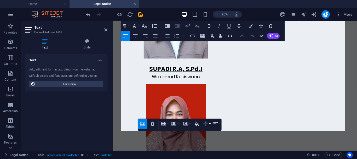
click at [210, 123] on button "Vertical Align" at bounding box center [206, 123] width 9 height 10
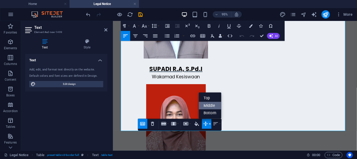
scroll to position [0, 0]
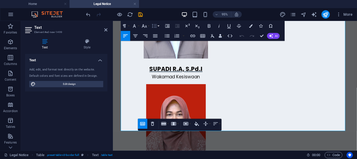
click at [158, 27] on button "Line Height" at bounding box center [155, 26] width 9 height 10
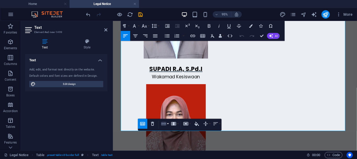
click at [167, 123] on button "Row" at bounding box center [164, 123] width 9 height 10
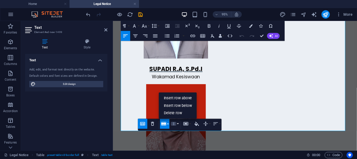
click at [178, 123] on button "Column" at bounding box center [174, 123] width 9 height 10
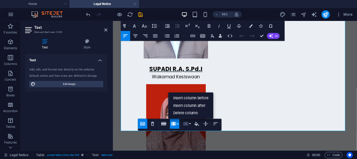
click at [189, 123] on button "Cell" at bounding box center [186, 123] width 9 height 10
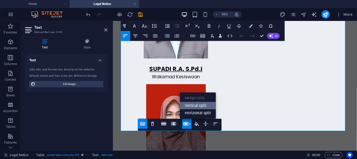
click at [189, 106] on link "Vertical split" at bounding box center [198, 105] width 36 height 8
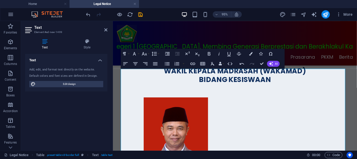
scroll to position [211, 0]
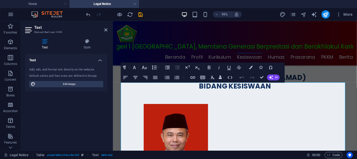
click at [240, 78] on icon "button" at bounding box center [242, 77] width 6 height 6
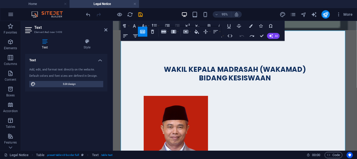
scroll to position [268, 0]
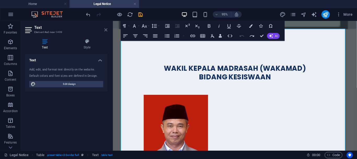
click at [106, 30] on icon at bounding box center [105, 30] width 3 height 4
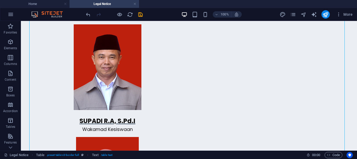
scroll to position [311, 0]
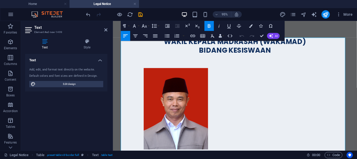
scroll to position [259, 0]
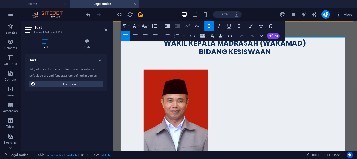
drag, startPoint x: 251, startPoint y: 60, endPoint x: 302, endPoint y: 146, distance: 100.3
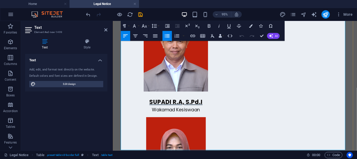
scroll to position [336, 0]
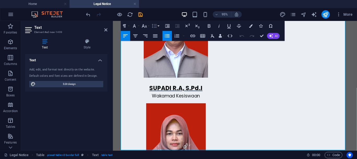
click at [157, 26] on icon "button" at bounding box center [154, 26] width 6 height 6
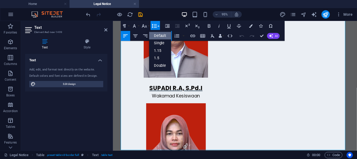
scroll to position [0, 0]
click at [168, 25] on icon "button" at bounding box center [168, 26] width 6 height 6
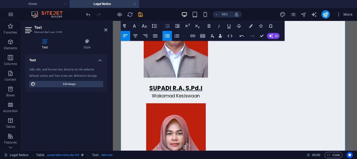
click at [168, 26] on icon "button" at bounding box center [168, 26] width 6 height 6
click at [178, 26] on icon "button" at bounding box center [177, 25] width 4 height 3
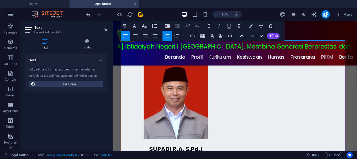
scroll to position [250, 0]
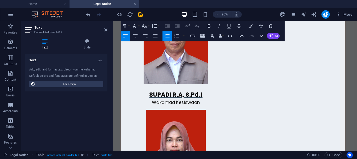
scroll to position [356, 0]
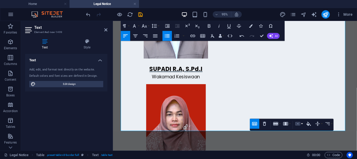
click at [302, 122] on button "Cell" at bounding box center [298, 123] width 9 height 10
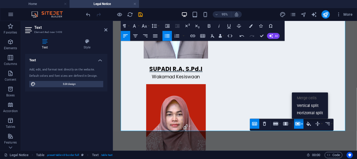
click at [302, 122] on button "Cell" at bounding box center [298, 123] width 9 height 10
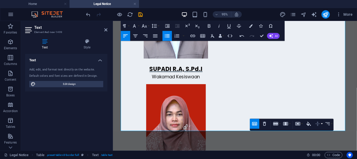
click at [320, 122] on icon "button" at bounding box center [318, 124] width 6 height 6
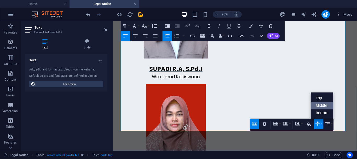
scroll to position [0, 0]
click at [318, 99] on link "Top" at bounding box center [322, 98] width 22 height 8
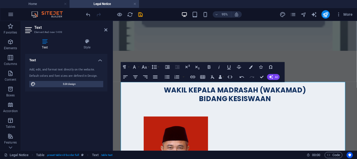
scroll to position [217, 0]
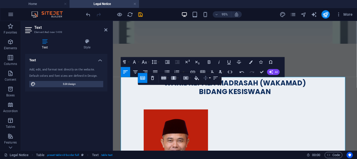
click at [207, 78] on icon "button" at bounding box center [206, 78] width 6 height 6
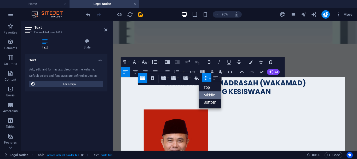
scroll to position [0, 0]
click at [207, 87] on link "Top" at bounding box center [210, 88] width 22 height 8
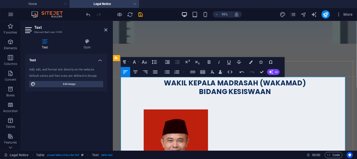
click at [106, 29] on icon at bounding box center [105, 30] width 3 height 4
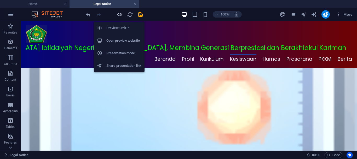
click at [120, 15] on icon "button" at bounding box center [120, 15] width 6 height 6
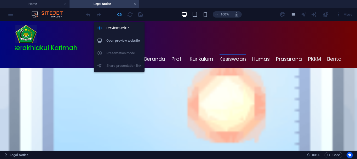
click at [119, 14] on icon "button" at bounding box center [120, 15] width 6 height 6
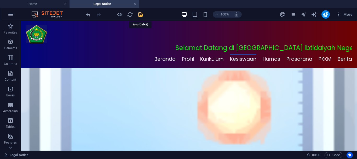
click at [141, 14] on icon "save" at bounding box center [141, 15] width 6 height 6
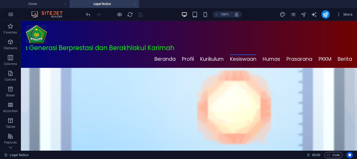
click at [135, 3] on link at bounding box center [134, 4] width 3 height 5
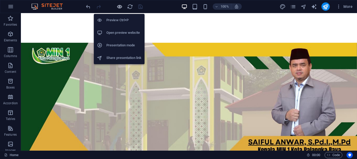
click at [120, 5] on icon "button" at bounding box center [120, 7] width 6 height 6
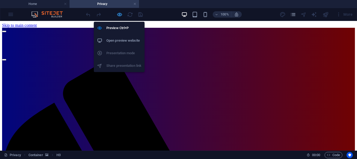
click at [121, 13] on icon "button" at bounding box center [120, 15] width 6 height 6
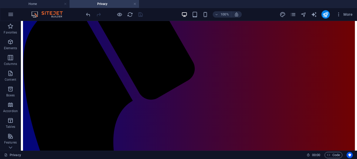
scroll to position [106, 0]
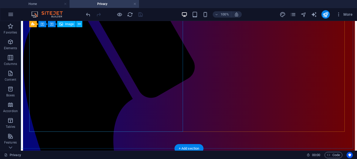
select select "px"
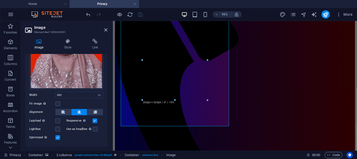
scroll to position [78, 0]
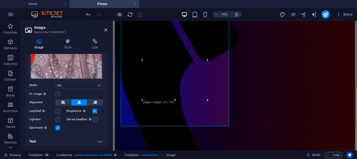
click at [99, 139] on h4 "Text" at bounding box center [66, 141] width 82 height 13
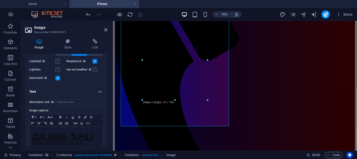
scroll to position [134, 0]
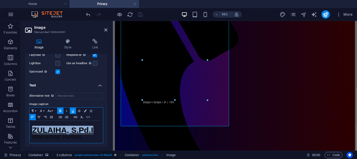
drag, startPoint x: 32, startPoint y: 127, endPoint x: 95, endPoint y: 130, distance: 63.1
click at [95, 130] on p "ZULAIHA, S.Pd.I" at bounding box center [66, 131] width 68 height 7
click at [53, 110] on button "Font Size" at bounding box center [50, 110] width 8 height 6
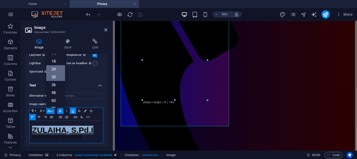
click at [55, 67] on link "24" at bounding box center [55, 69] width 19 height 8
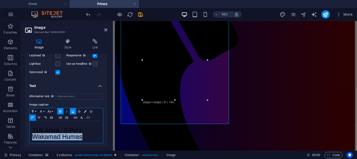
drag, startPoint x: 85, startPoint y: 138, endPoint x: 34, endPoint y: 136, distance: 51.0
click at [34, 136] on p "Wakamad Humas" at bounding box center [66, 137] width 68 height 6
click at [52, 109] on button "Font Size" at bounding box center [50, 111] width 8 height 6
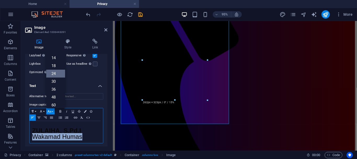
scroll to position [21, 0]
click at [55, 66] on link "18" at bounding box center [55, 69] width 19 height 8
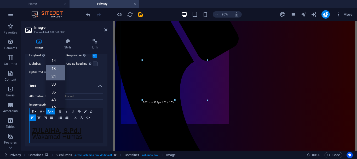
scroll to position [133, 0]
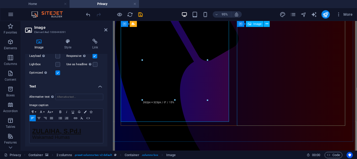
select select "px"
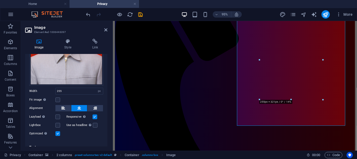
scroll to position [80, 0]
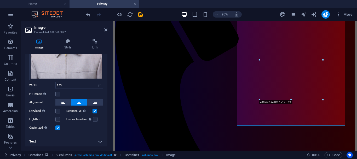
drag, startPoint x: 107, startPoint y: 78, endPoint x: 0, endPoint y: 115, distance: 113.1
click at [99, 138] on h4 "Text" at bounding box center [66, 141] width 82 height 13
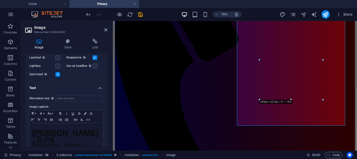
scroll to position [136, 0]
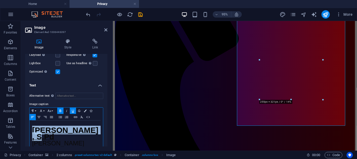
drag, startPoint x: 33, startPoint y: 128, endPoint x: 99, endPoint y: 130, distance: 66.0
click at [99, 130] on p "M. SUPIANI, S.Pd" at bounding box center [66, 134] width 68 height 13
click at [52, 109] on button "Font Size" at bounding box center [50, 110] width 8 height 6
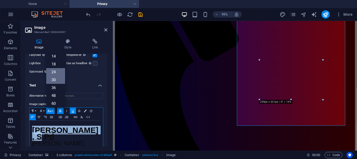
click at [55, 69] on link "24" at bounding box center [55, 72] width 19 height 8
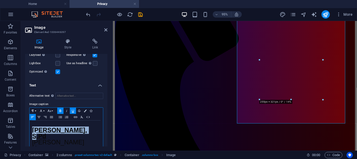
scroll to position [135, 0]
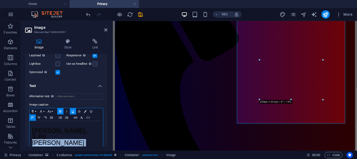
drag, startPoint x: 32, startPoint y: 135, endPoint x: 101, endPoint y: 140, distance: 69.5
click at [101, 140] on div "M. SUPIANI, S.Pd Mitra Wakamad Humas" at bounding box center [66, 138] width 73 height 34
click at [53, 109] on button "Font Size" at bounding box center [50, 111] width 8 height 6
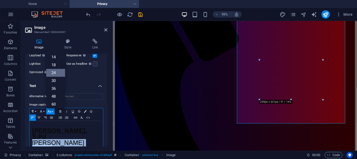
scroll to position [20, 0]
click at [54, 66] on link "18" at bounding box center [55, 69] width 19 height 8
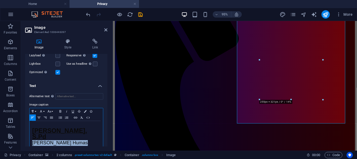
scroll to position [135, 0]
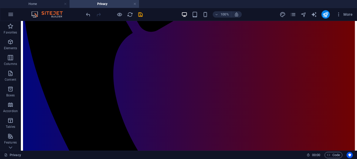
scroll to position [179, 0]
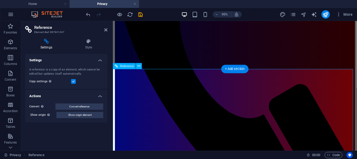
click at [139, 67] on icon at bounding box center [139, 65] width 3 height 5
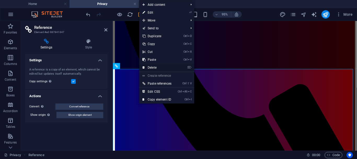
click at [155, 65] on link "⌦ Delete" at bounding box center [156, 68] width 35 height 8
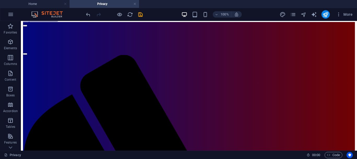
scroll to position [0, 0]
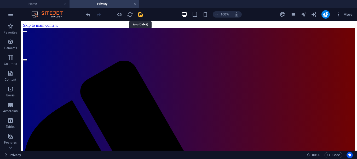
click at [140, 13] on icon "save" at bounding box center [141, 15] width 6 height 6
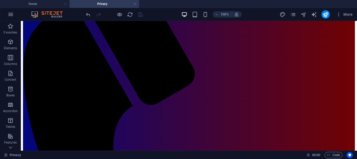
scroll to position [104, 0]
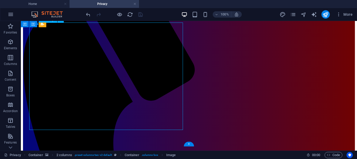
select select "px"
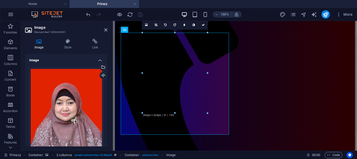
scroll to position [93, 0]
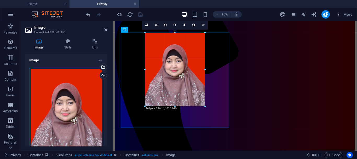
drag, startPoint x: 207, startPoint y: 112, endPoint x: 201, endPoint y: 103, distance: 10.9
type input "242"
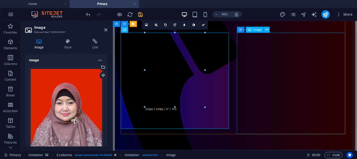
select select "px"
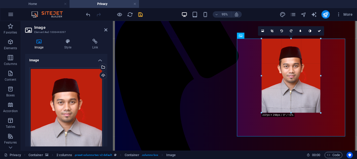
scroll to position [87, 0]
drag, startPoint x: 324, startPoint y: 112, endPoint x: 212, endPoint y: 88, distance: 114.1
type input "237"
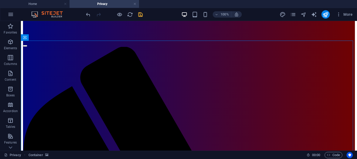
scroll to position [12, 0]
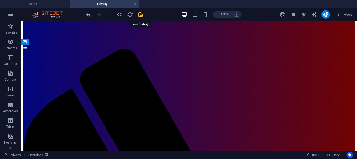
click at [140, 15] on icon "save" at bounding box center [141, 15] width 6 height 6
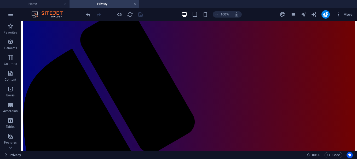
scroll to position [0, 0]
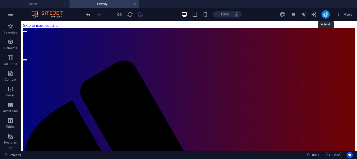
click at [326, 15] on icon "publish" at bounding box center [326, 15] width 6 height 6
